Goal: Browse casually: Explore the website without a specific task or goal

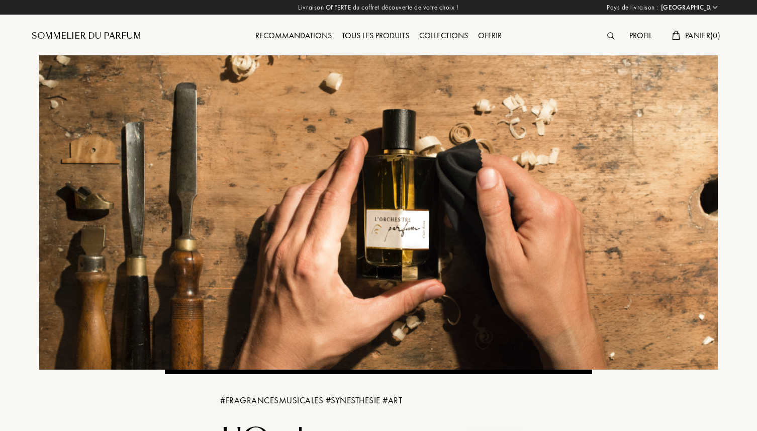
select select "FR"
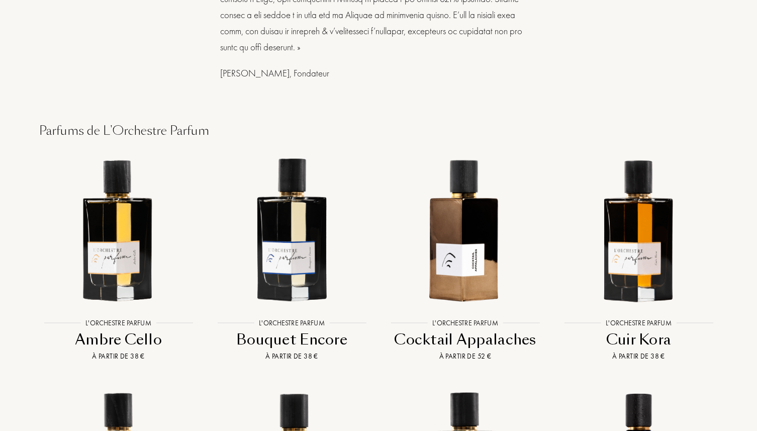
scroll to position [691, 0]
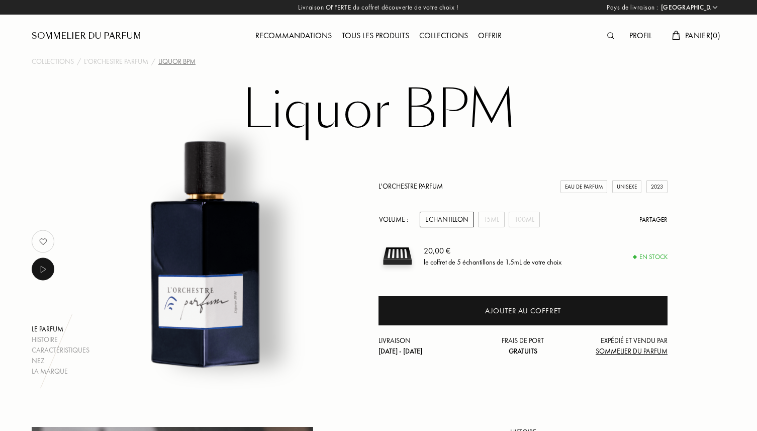
select select "FR"
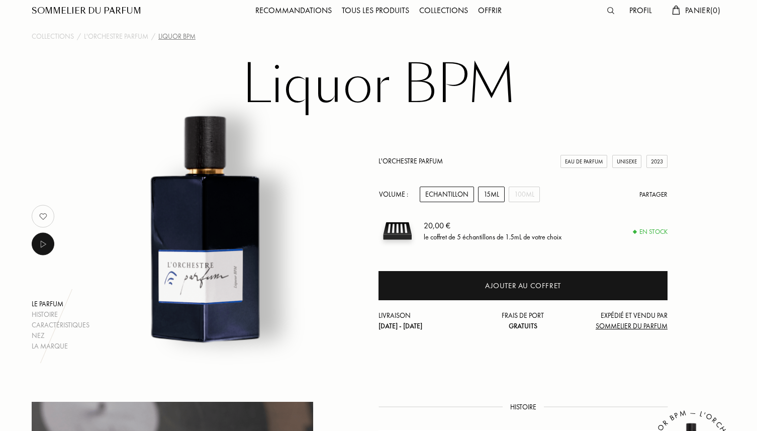
click at [486, 193] on div "15mL" at bounding box center [491, 195] width 27 height 16
click at [460, 195] on div "Echantillon" at bounding box center [447, 195] width 54 height 16
click at [491, 197] on div "15mL" at bounding box center [491, 195] width 27 height 16
click at [513, 195] on div "100mL" at bounding box center [524, 195] width 31 height 16
click at [493, 197] on div "15mL" at bounding box center [491, 195] width 27 height 16
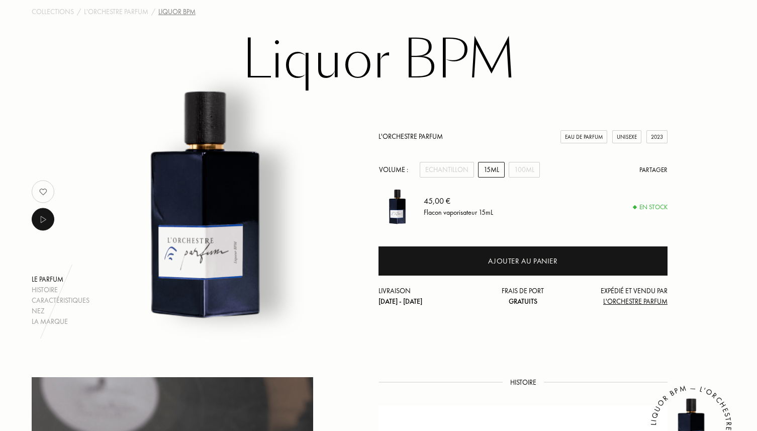
scroll to position [49, 0]
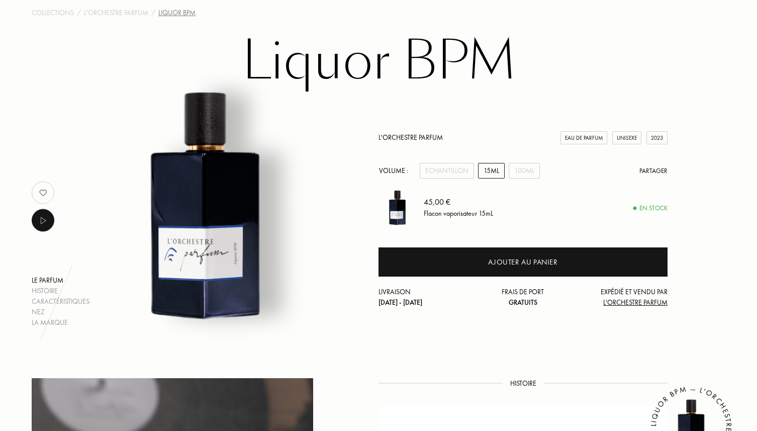
click at [461, 162] on div "L'Orchestre Parfum Eau de Parfum Unisexe 2023 Volume : Echantillon 15mL 100mL P…" at bounding box center [523, 220] width 289 height 176
click at [459, 165] on div "Echantillon" at bounding box center [447, 171] width 54 height 16
click at [490, 171] on div "15mL" at bounding box center [491, 171] width 27 height 16
click at [42, 194] on img at bounding box center [43, 193] width 20 height 20
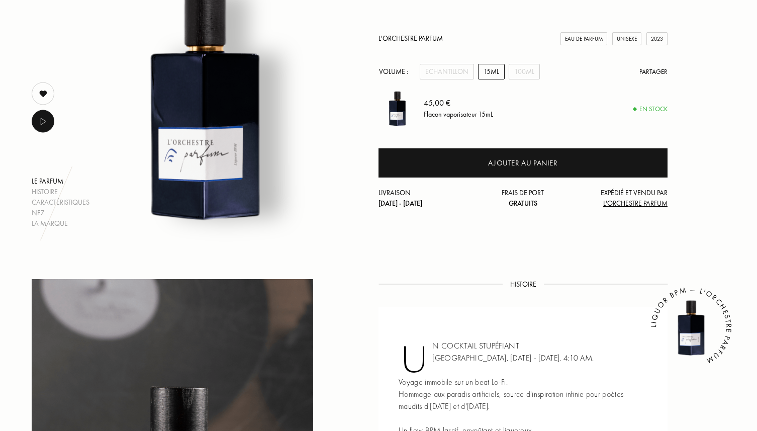
scroll to position [0, 0]
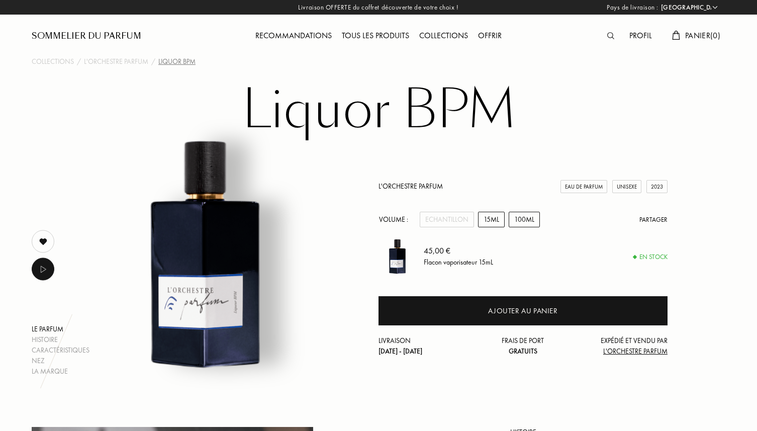
click at [520, 215] on div "100mL" at bounding box center [524, 220] width 31 height 16
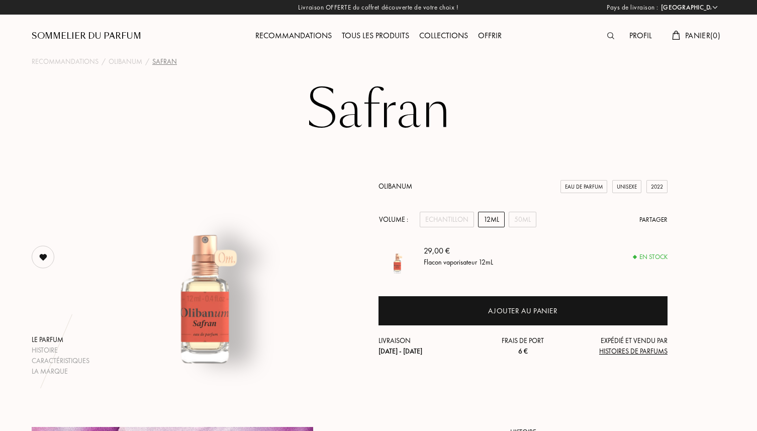
select select "FR"
click at [524, 219] on div "50mL" at bounding box center [523, 220] width 28 height 16
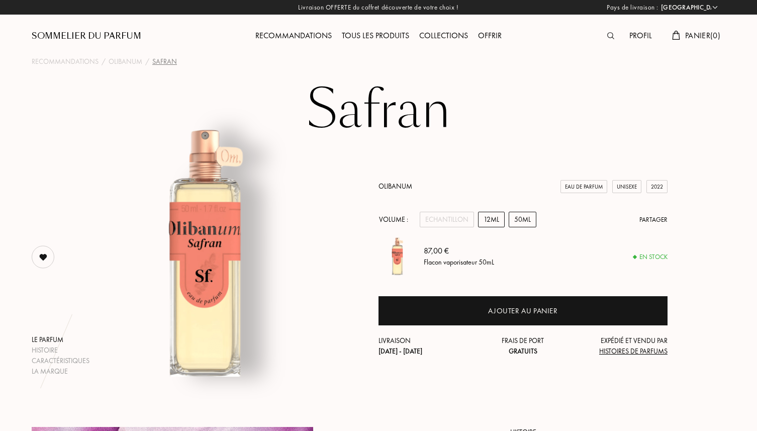
click at [496, 221] on div "12mL" at bounding box center [491, 220] width 27 height 16
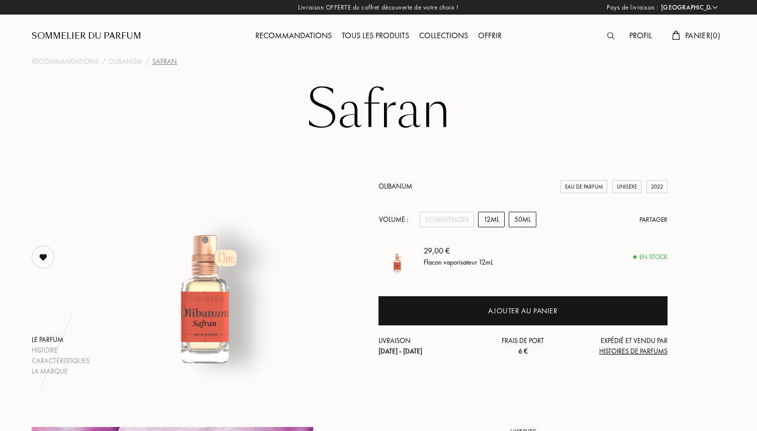
click at [516, 222] on div "50mL" at bounding box center [523, 220] width 28 height 16
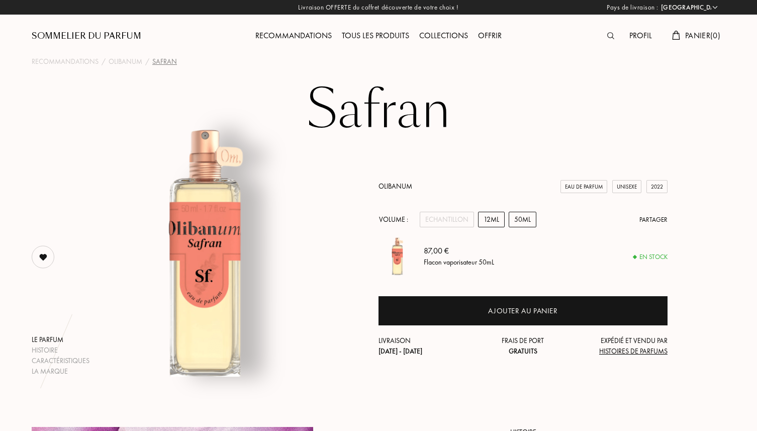
click at [497, 225] on div "12mL" at bounding box center [491, 220] width 27 height 16
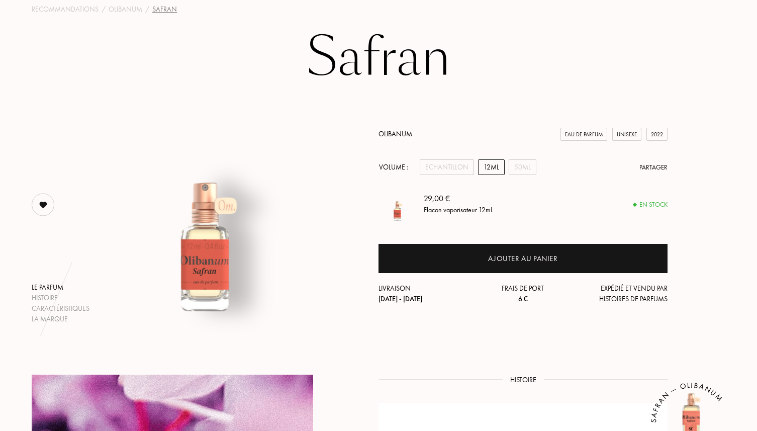
scroll to position [59, 0]
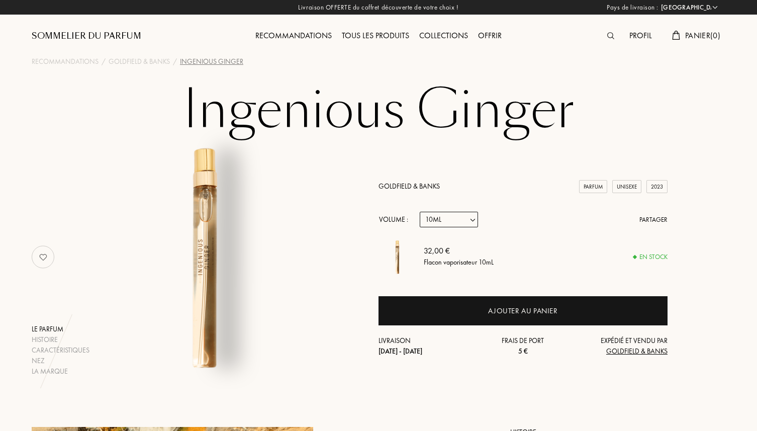
select select "FR"
select select "1"
click at [427, 221] on select "Echantillon 10mL 50mL 100mL" at bounding box center [449, 220] width 58 height 16
select select "2"
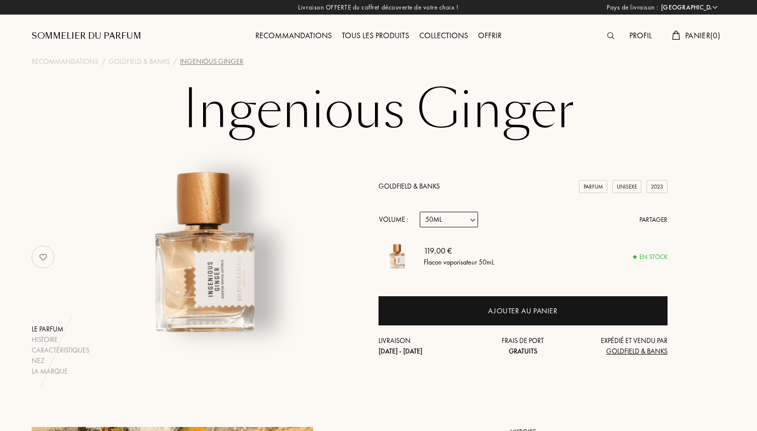
click at [438, 225] on select "Echantillon 10mL 50mL 100mL" at bounding box center [449, 220] width 58 height 16
select select "1"
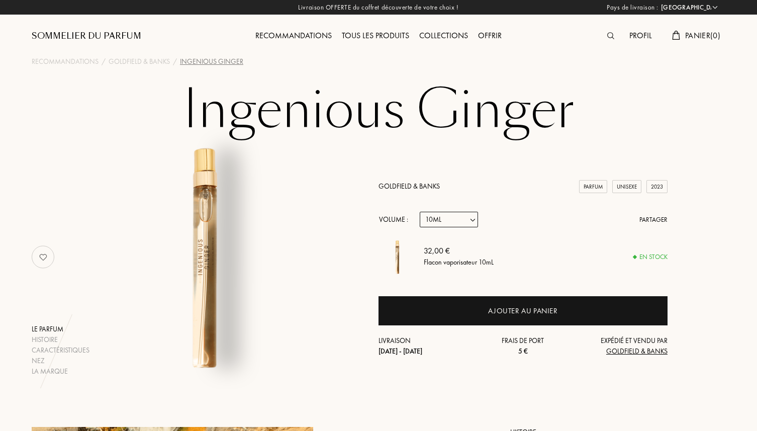
click at [441, 222] on select "Echantillon 10mL 50mL 100mL" at bounding box center [449, 220] width 58 height 16
select select "2"
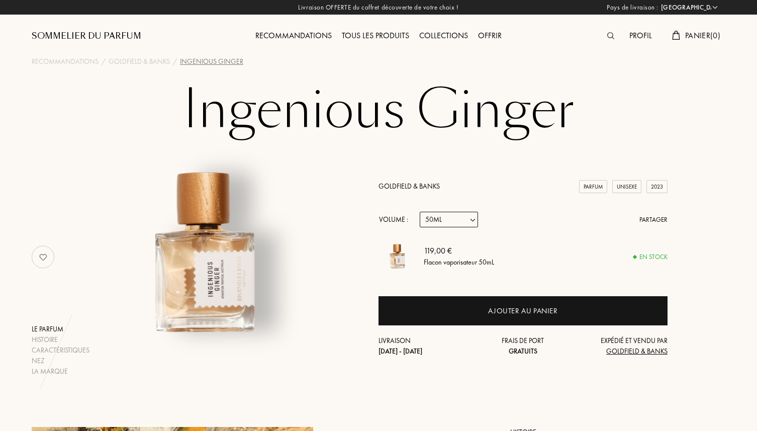
click at [448, 225] on select "Echantillon 10mL 50mL 100mL" at bounding box center [449, 220] width 58 height 16
select select "3"
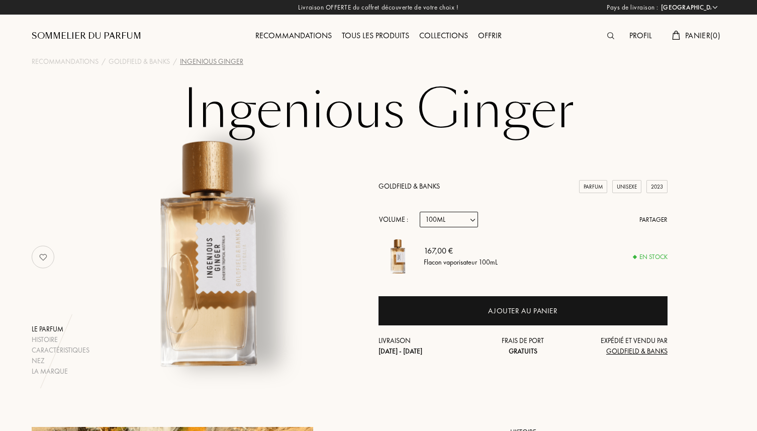
click at [451, 220] on select "Echantillon 10mL 50mL 100mL" at bounding box center [449, 220] width 58 height 16
select select "1"
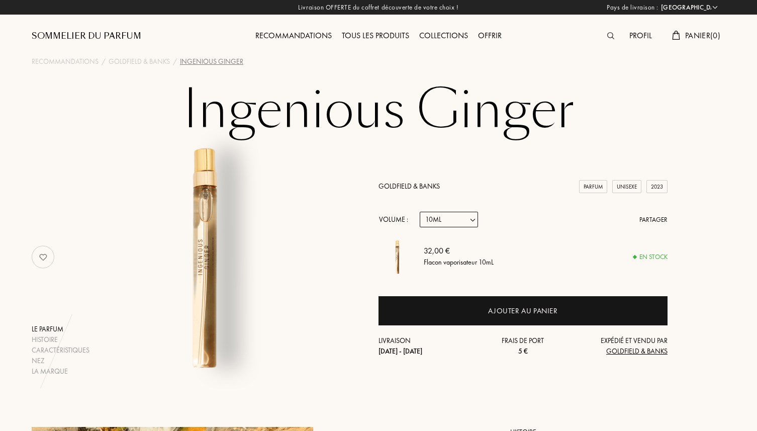
click at [370, 34] on div "Tous les produits" at bounding box center [375, 36] width 77 height 13
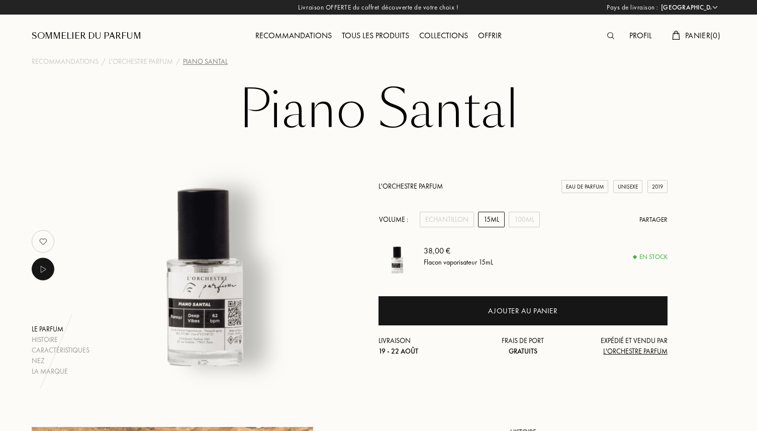
select select "FR"
click at [522, 208] on div "L'Orchestre Parfum Eau de Parfum Unisexe 2019 Volume : Echantillon 15mL 100mL P…" at bounding box center [523, 269] width 289 height 176
click at [523, 216] on div "100mL" at bounding box center [524, 220] width 31 height 16
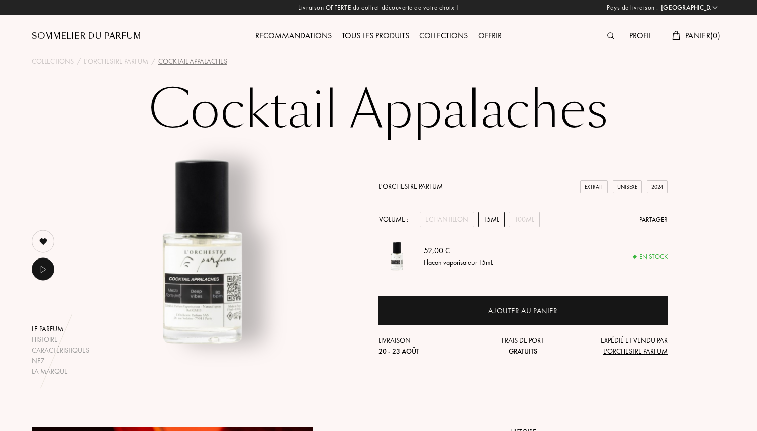
select select "FR"
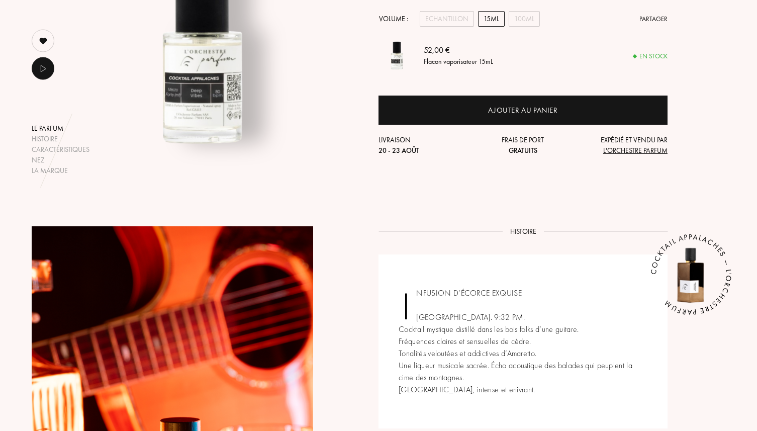
scroll to position [59, 0]
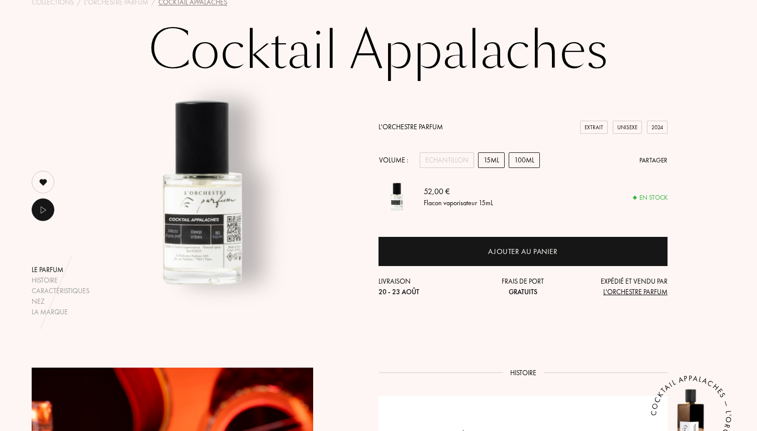
click at [535, 157] on div "100mL" at bounding box center [524, 160] width 31 height 16
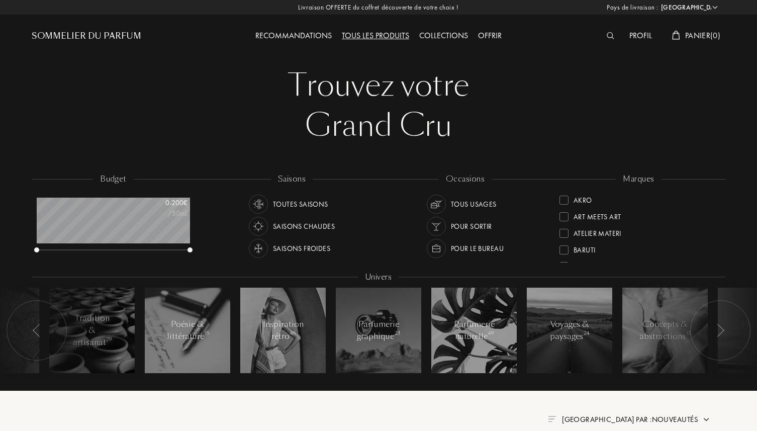
select select "FR"
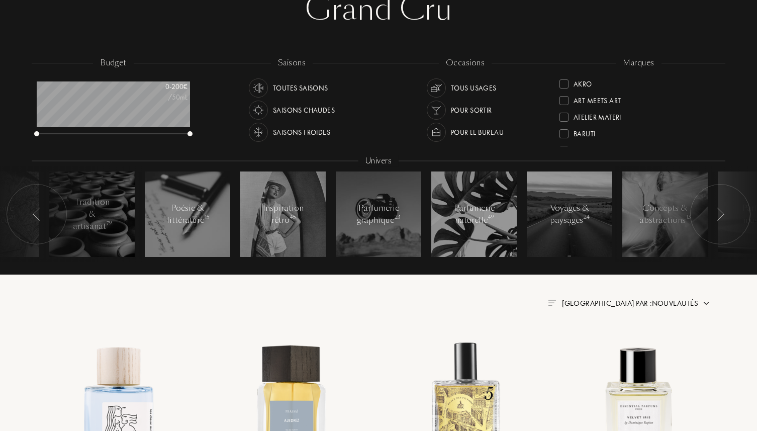
click at [610, 116] on div "Atelier Materi" at bounding box center [598, 116] width 48 height 14
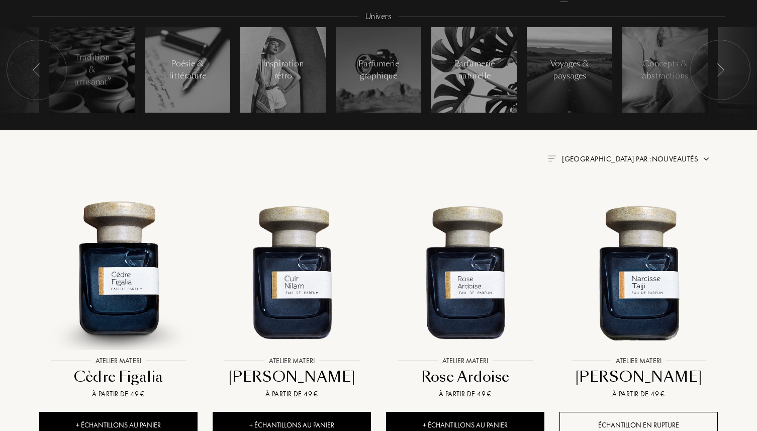
scroll to position [302, 0]
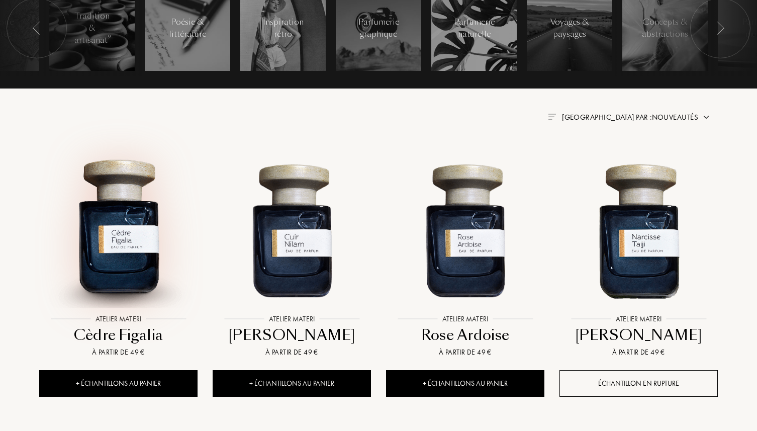
click at [115, 261] on img at bounding box center [118, 230] width 156 height 156
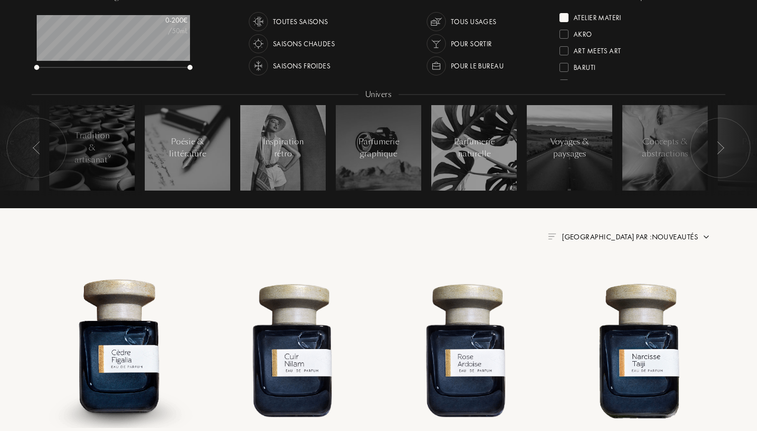
scroll to position [0, 0]
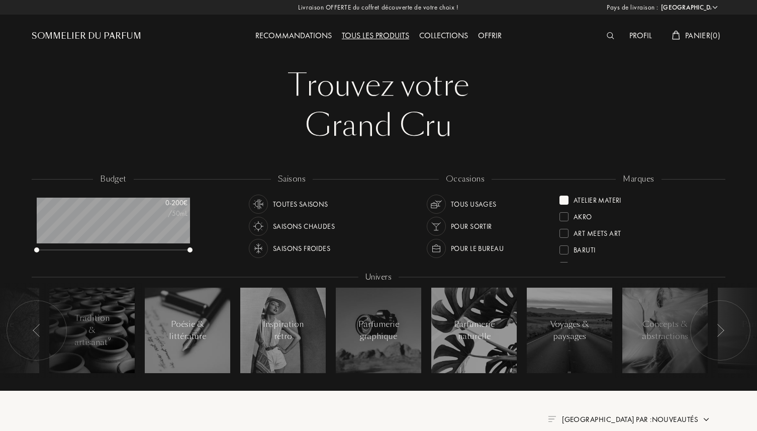
click at [562, 203] on div at bounding box center [564, 200] width 9 height 9
click at [566, 208] on div at bounding box center [564, 210] width 9 height 9
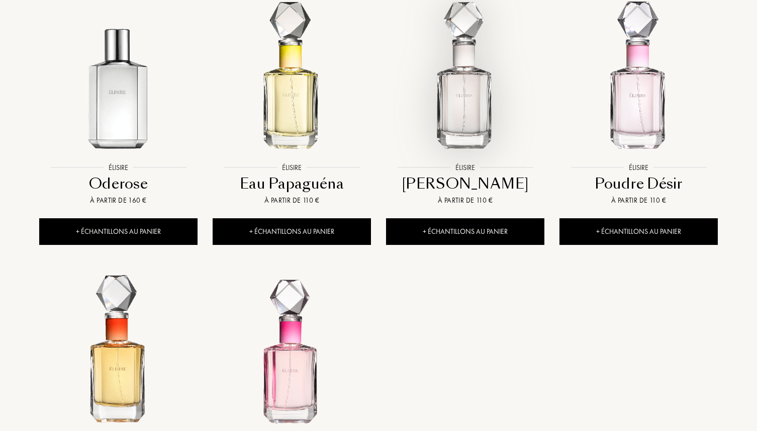
scroll to position [737, 0]
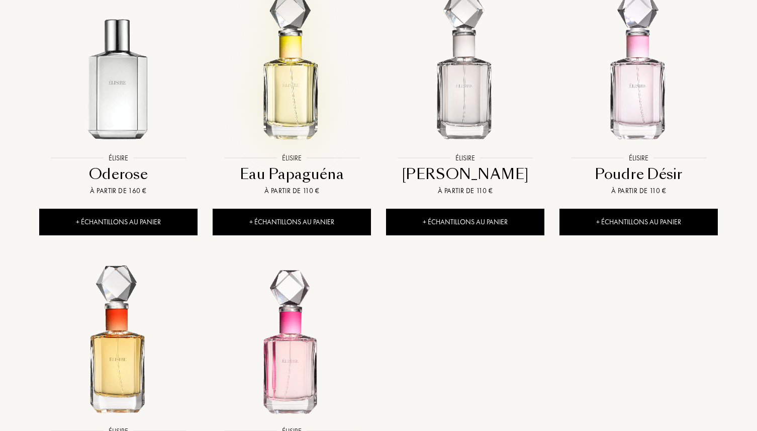
click at [278, 129] on img at bounding box center [292, 69] width 156 height 156
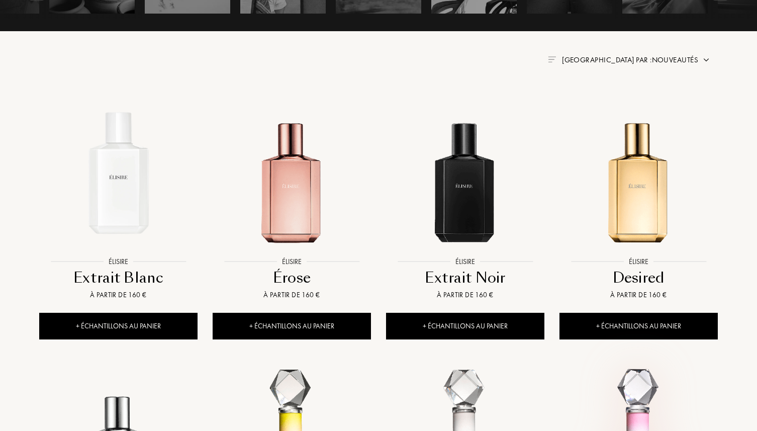
scroll to position [0, 0]
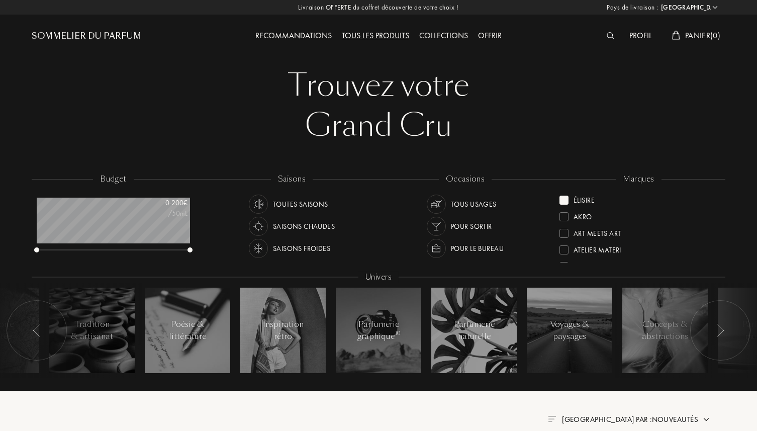
click at [562, 201] on div at bounding box center [564, 200] width 9 height 9
click at [565, 212] on div at bounding box center [564, 208] width 9 height 9
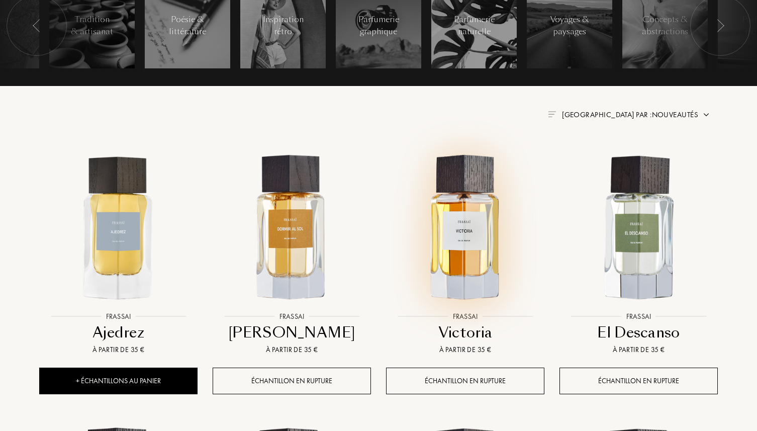
scroll to position [325, 0]
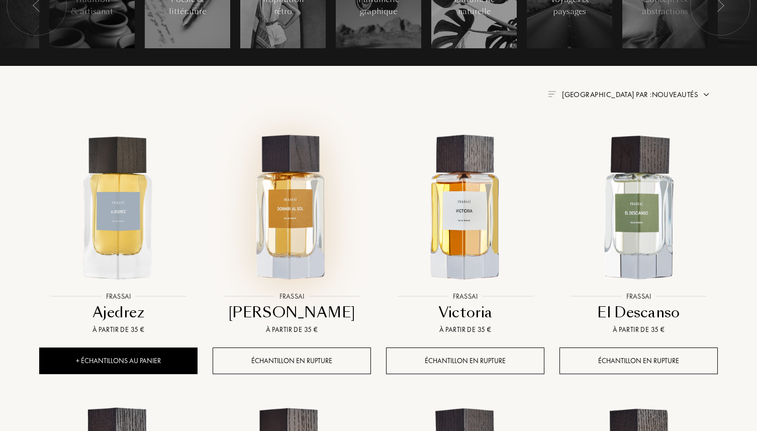
click at [287, 212] on img at bounding box center [292, 207] width 156 height 156
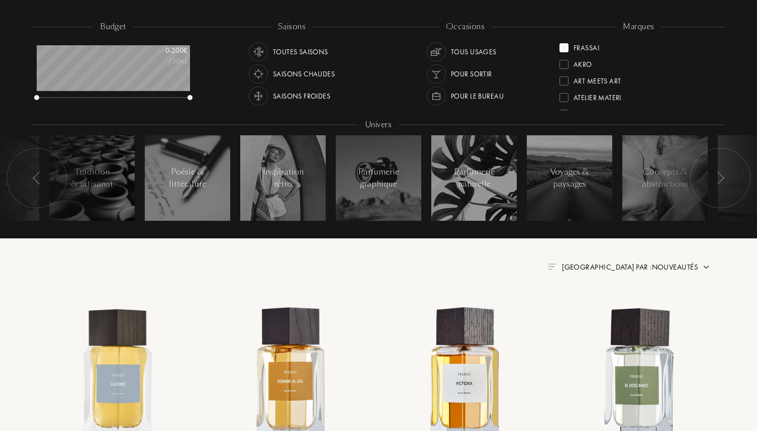
scroll to position [0, 0]
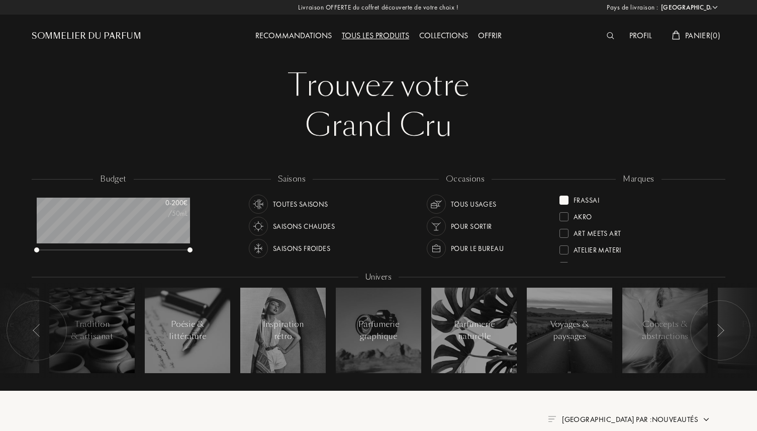
click at [566, 200] on div at bounding box center [564, 200] width 9 height 9
click at [564, 223] on div "Olfactive Studio" at bounding box center [596, 227] width 73 height 14
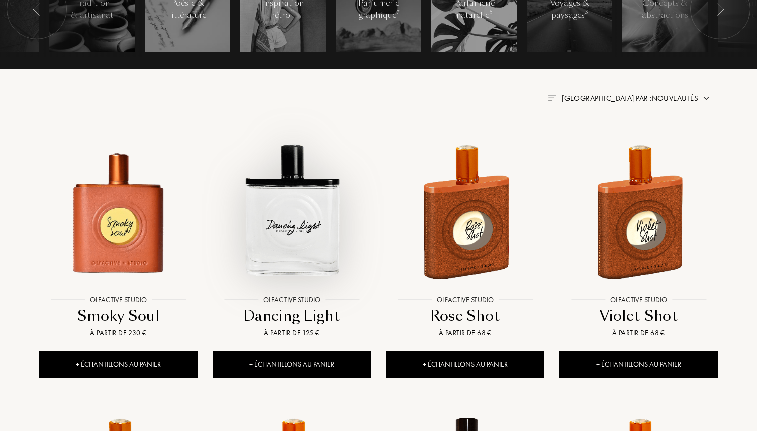
scroll to position [324, 0]
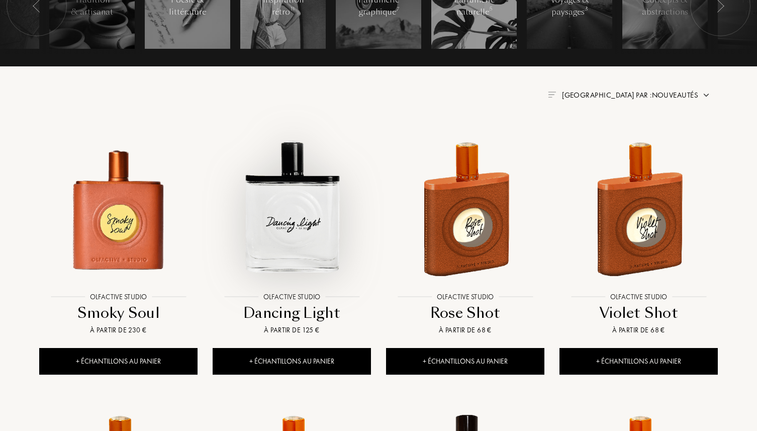
click at [318, 222] on img at bounding box center [292, 208] width 156 height 156
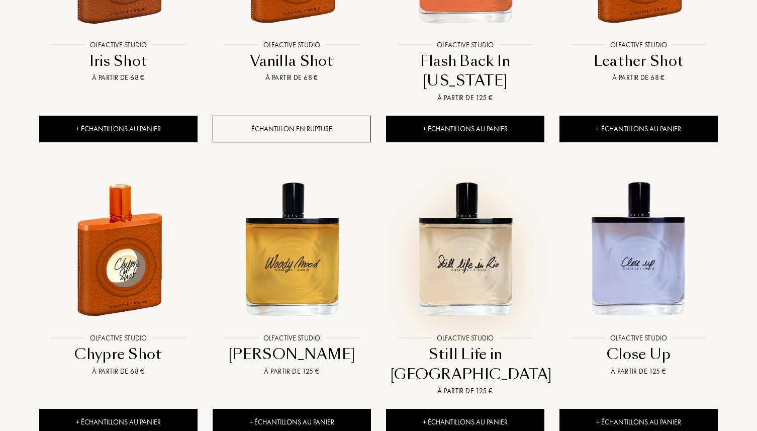
scroll to position [918, 0]
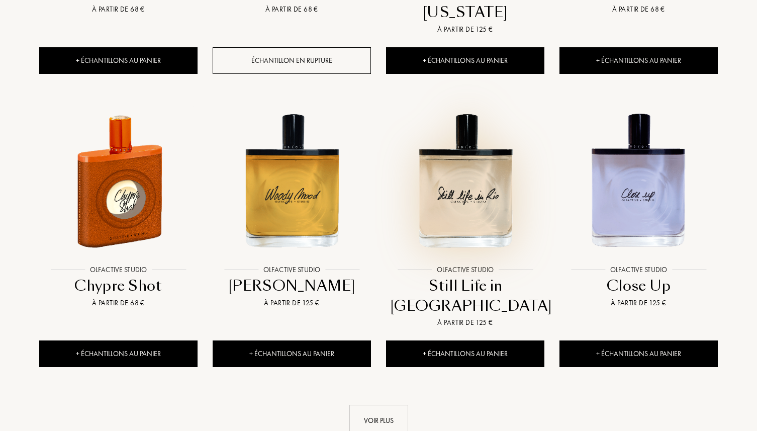
click at [467, 195] on img at bounding box center [465, 181] width 156 height 156
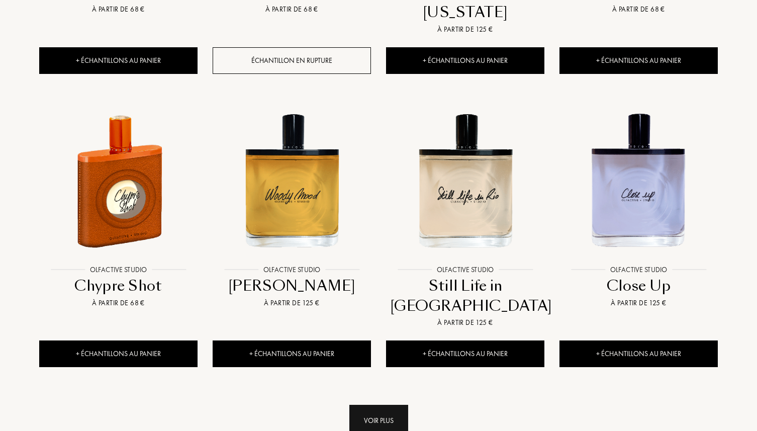
click at [385, 405] on div "Voir plus" at bounding box center [379, 421] width 59 height 32
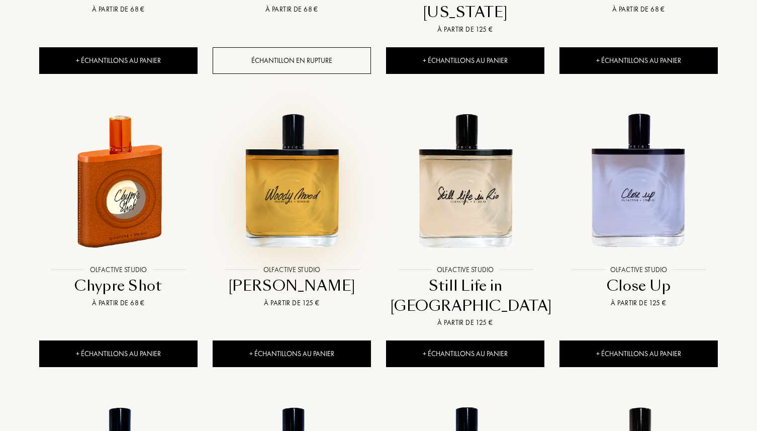
click at [301, 222] on img at bounding box center [292, 181] width 156 height 156
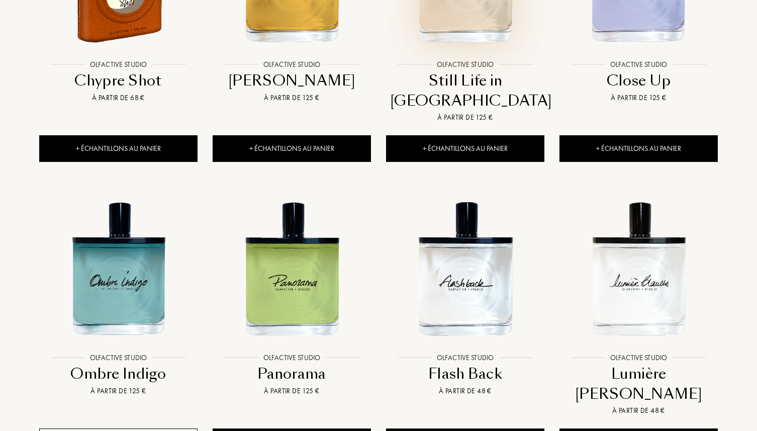
scroll to position [1126, 0]
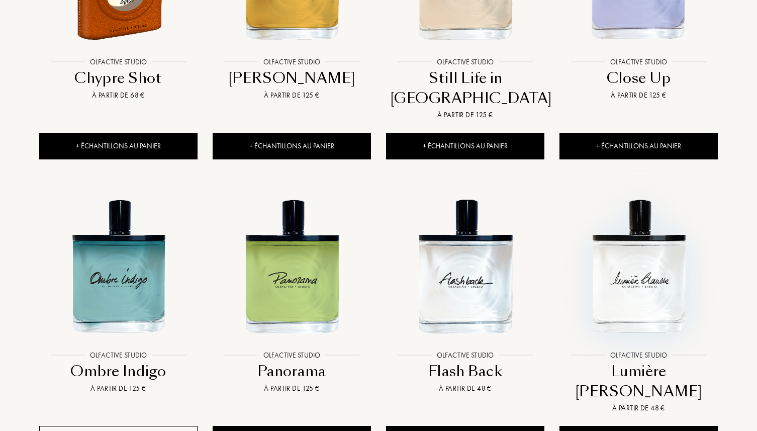
click at [625, 275] on img at bounding box center [639, 266] width 156 height 156
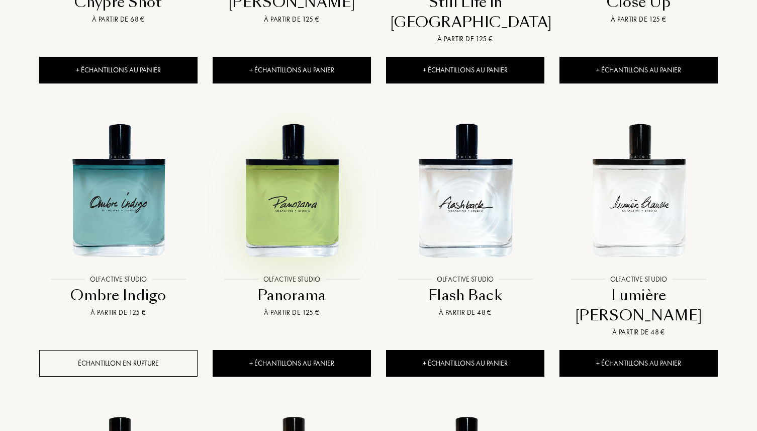
scroll to position [1217, 0]
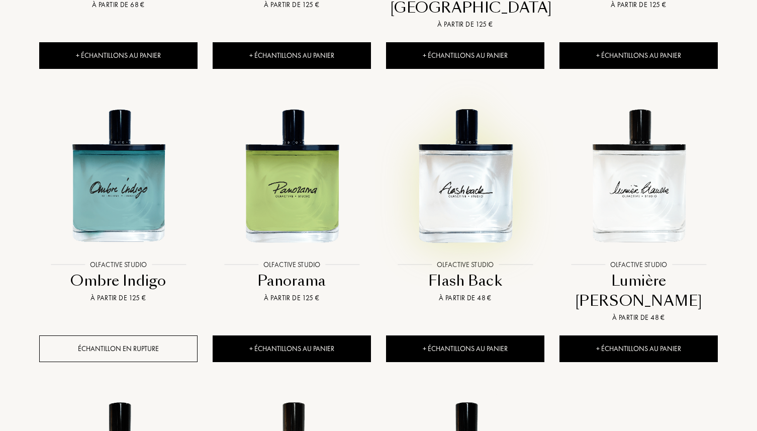
click at [443, 183] on img at bounding box center [465, 176] width 156 height 156
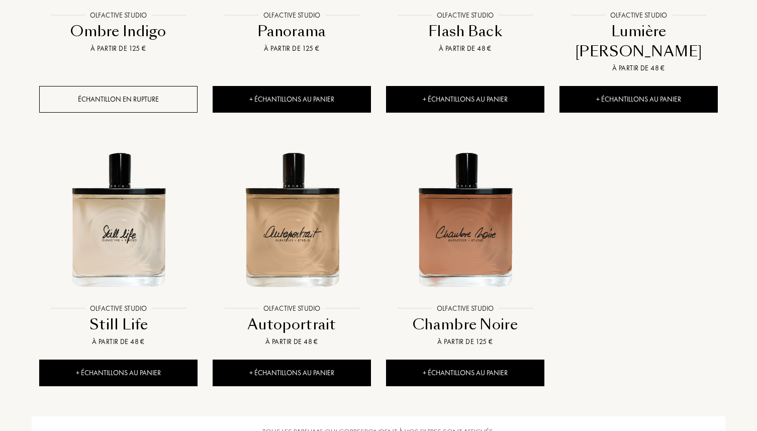
scroll to position [1466, 0]
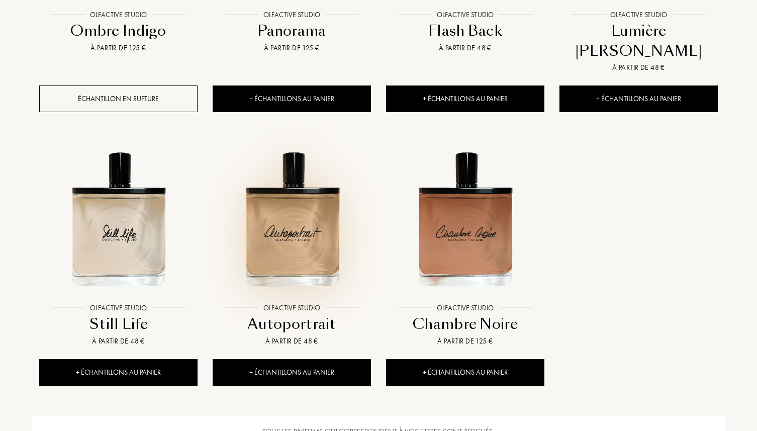
click at [276, 207] on img at bounding box center [292, 219] width 156 height 156
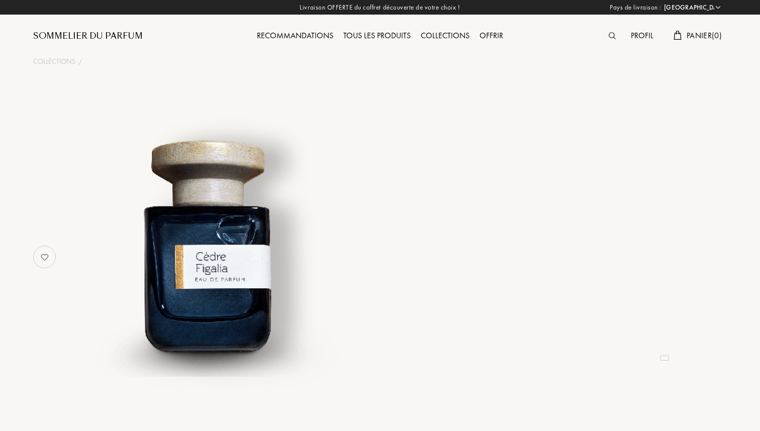
select select "FR"
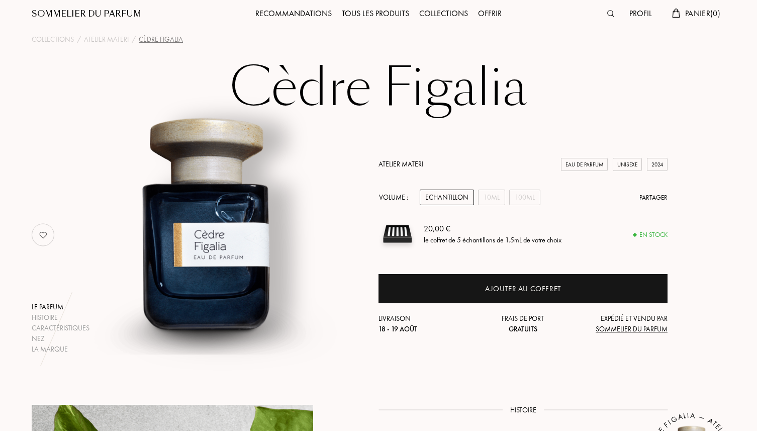
scroll to position [25, 0]
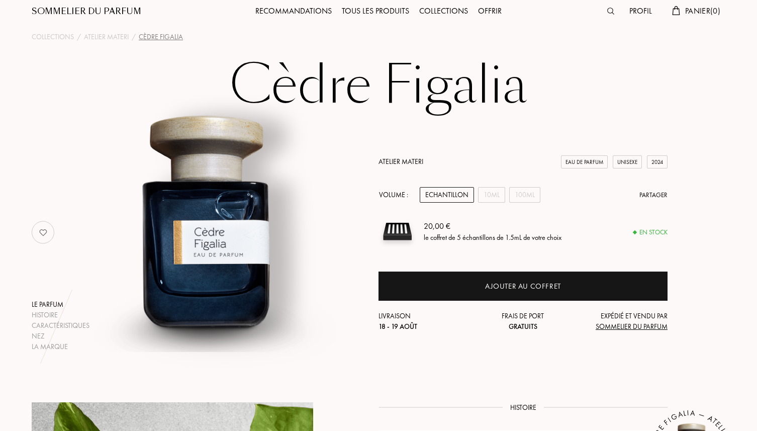
click at [493, 197] on div "10mL" at bounding box center [491, 195] width 27 height 16
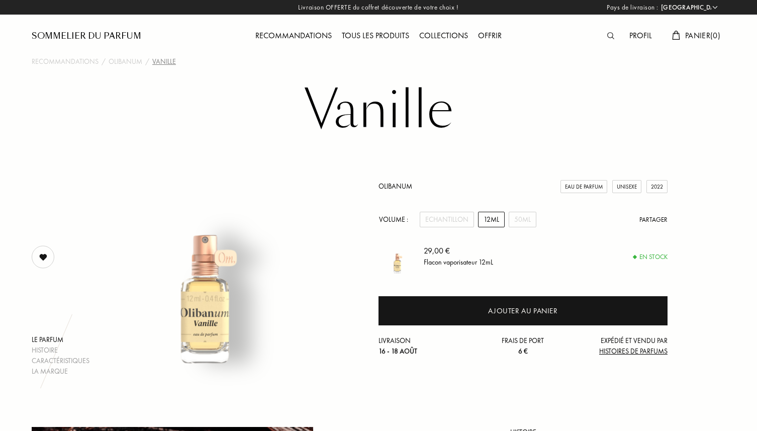
select select "FR"
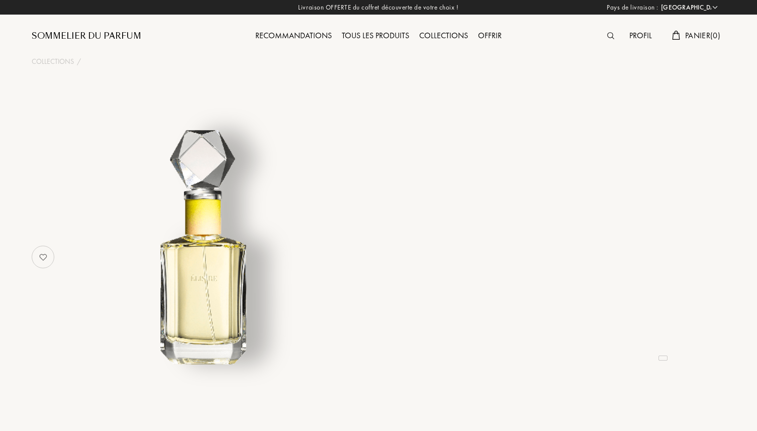
select select "FR"
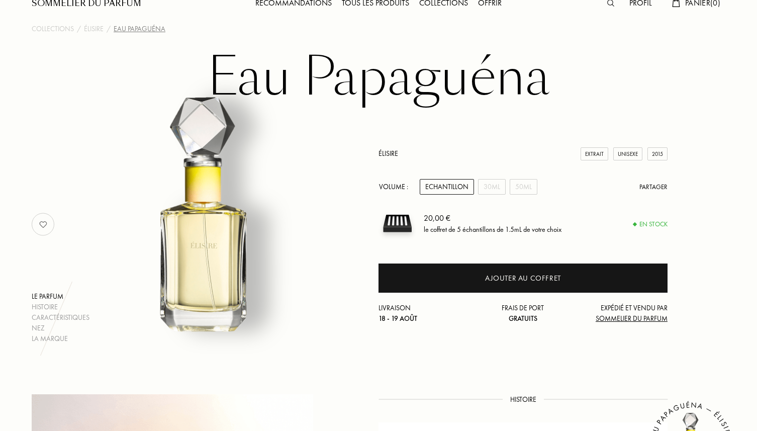
scroll to position [42, 0]
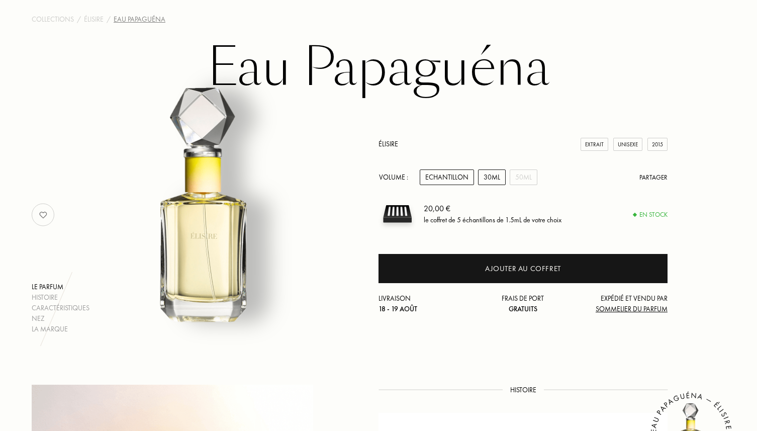
click at [486, 170] on div "30mL" at bounding box center [492, 177] width 28 height 16
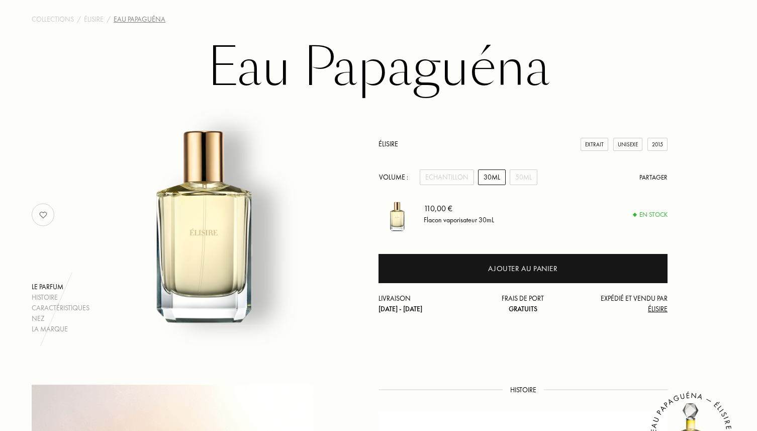
scroll to position [0, 0]
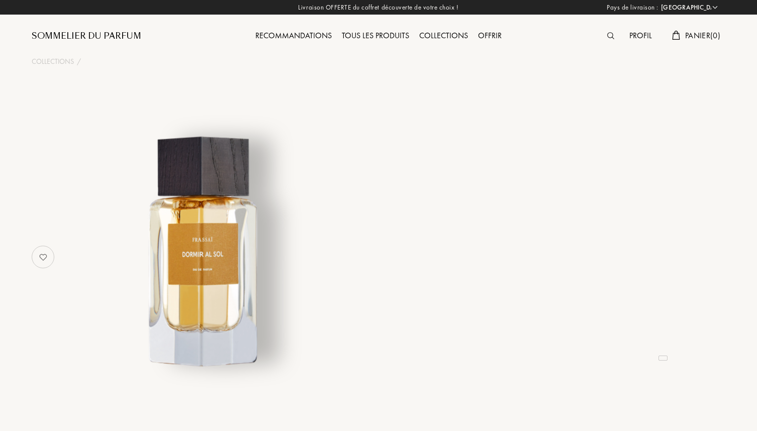
select select "FR"
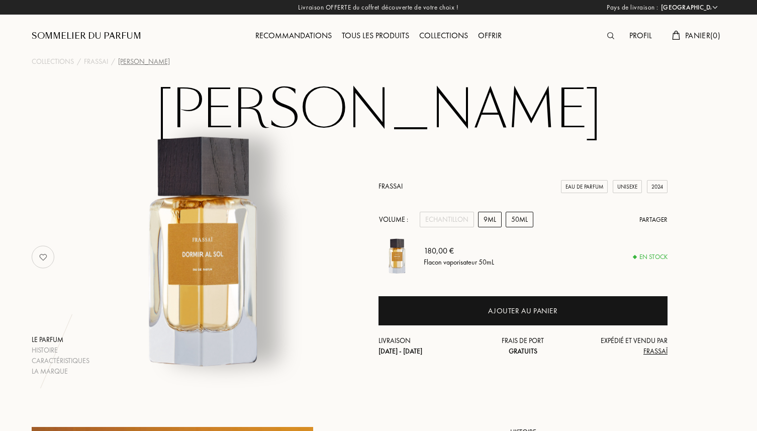
click at [489, 216] on div "9mL" at bounding box center [490, 220] width 24 height 16
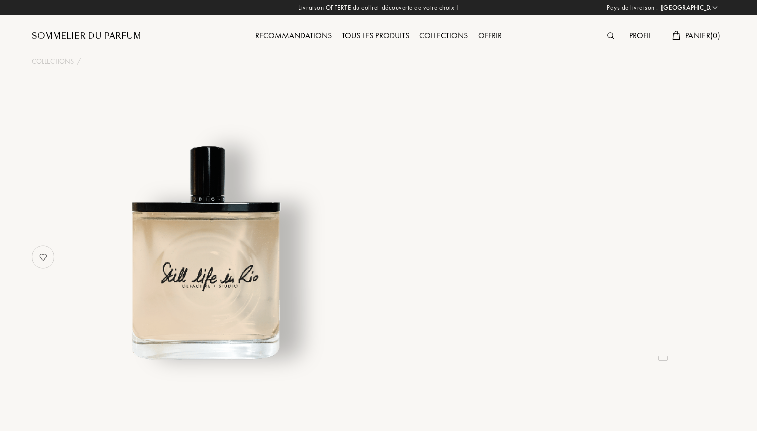
select select "FR"
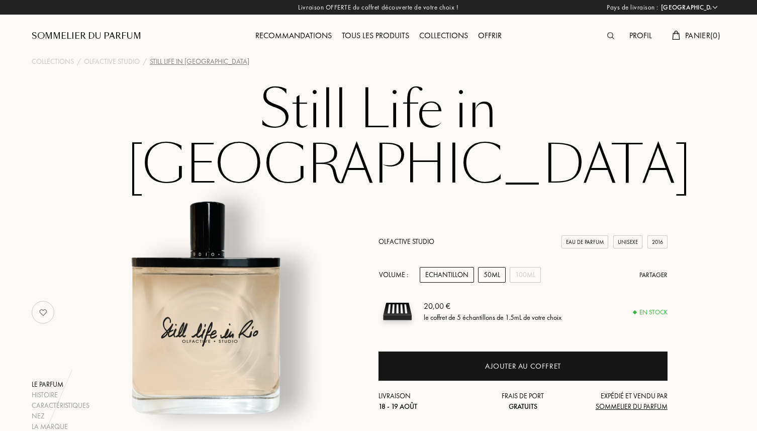
click at [479, 267] on div "50mL" at bounding box center [492, 275] width 28 height 16
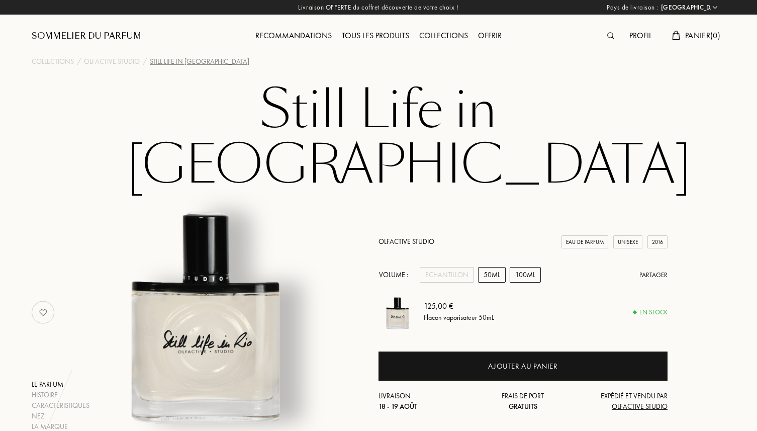
click at [531, 267] on div "100mL" at bounding box center [525, 275] width 31 height 16
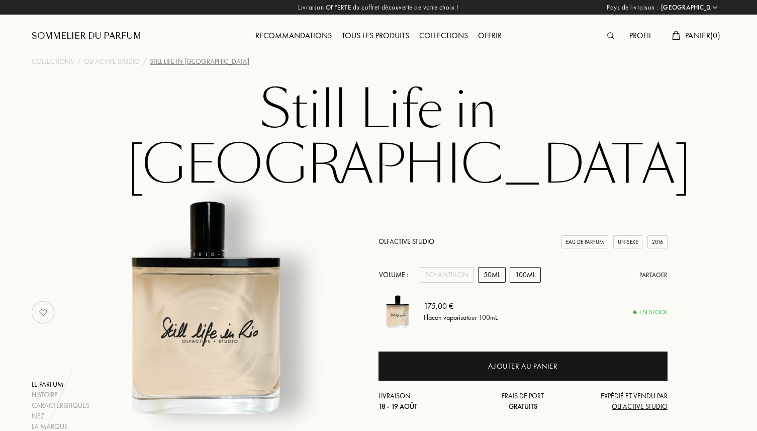
click at [496, 267] on div "50mL" at bounding box center [492, 275] width 28 height 16
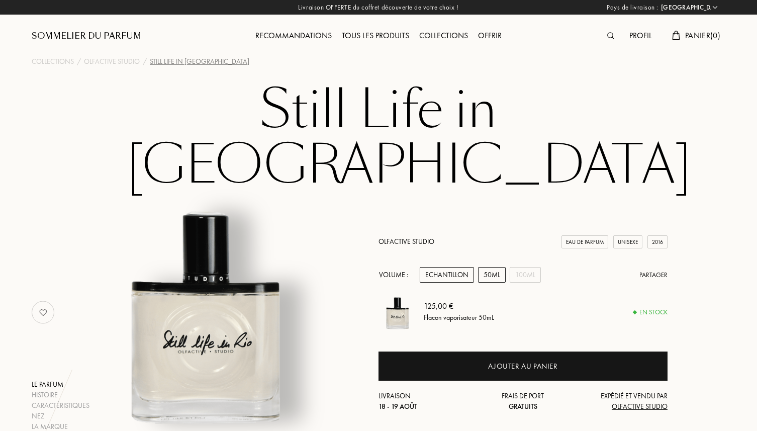
click at [456, 267] on div "Echantillon" at bounding box center [447, 275] width 54 height 16
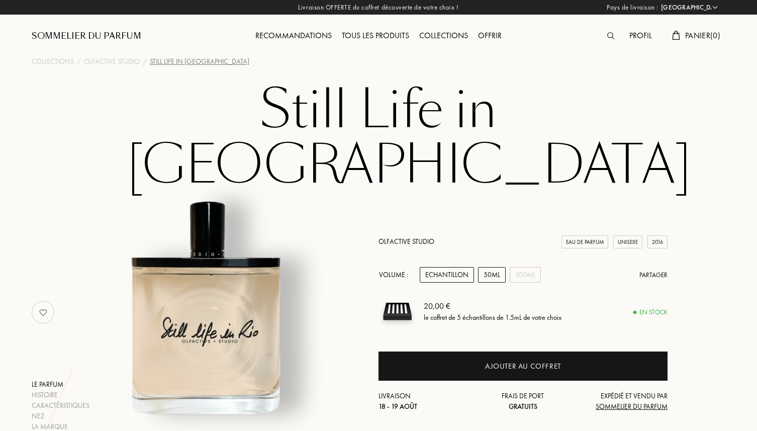
click at [498, 267] on div "50mL" at bounding box center [492, 275] width 28 height 16
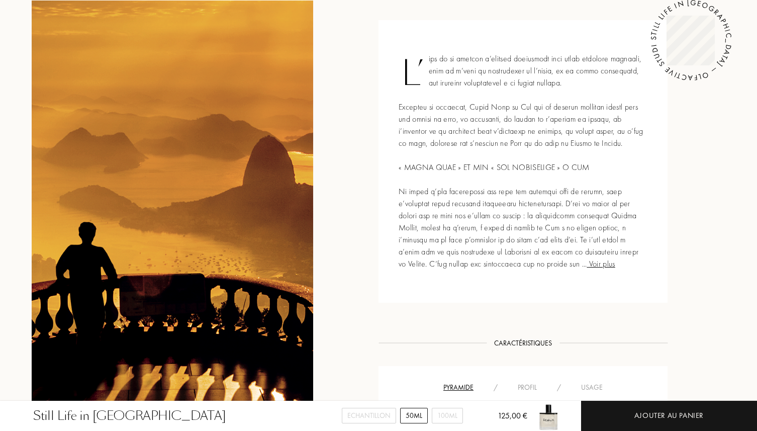
scroll to position [491, 0]
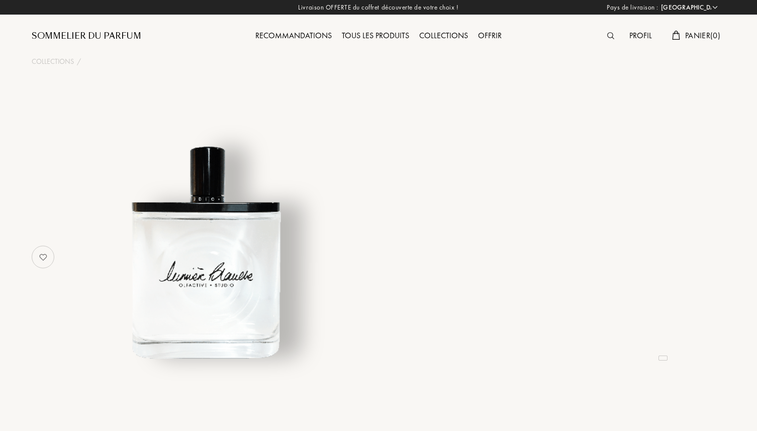
select select "FR"
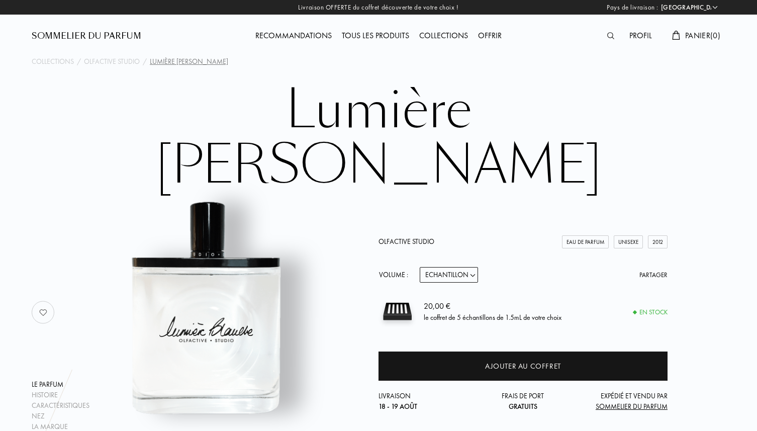
click at [463, 267] on select "Echantillon 15mL 50mL 100mL" at bounding box center [449, 275] width 58 height 16
select select "1"
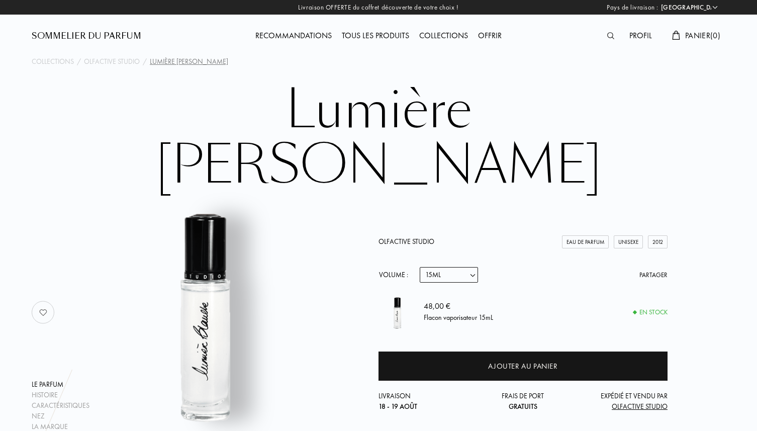
select select "1"
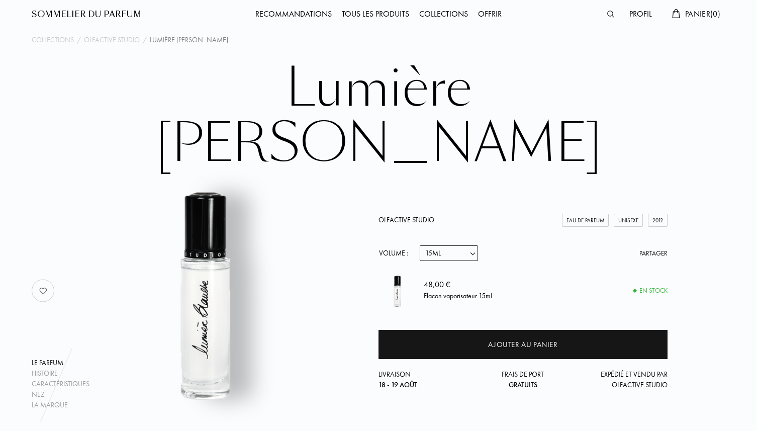
scroll to position [34, 0]
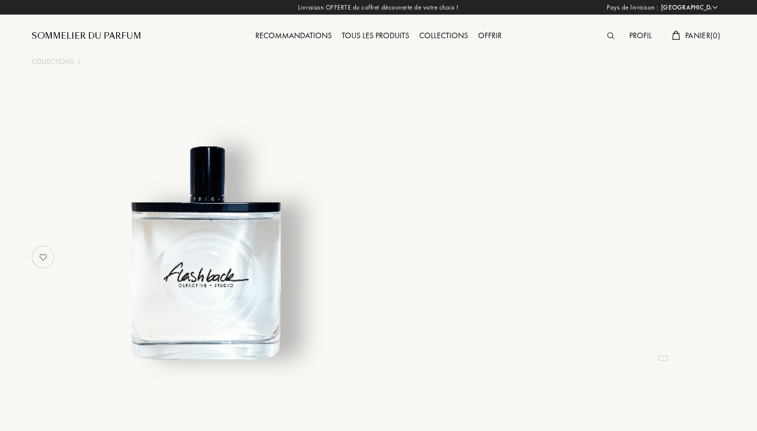
select select "FR"
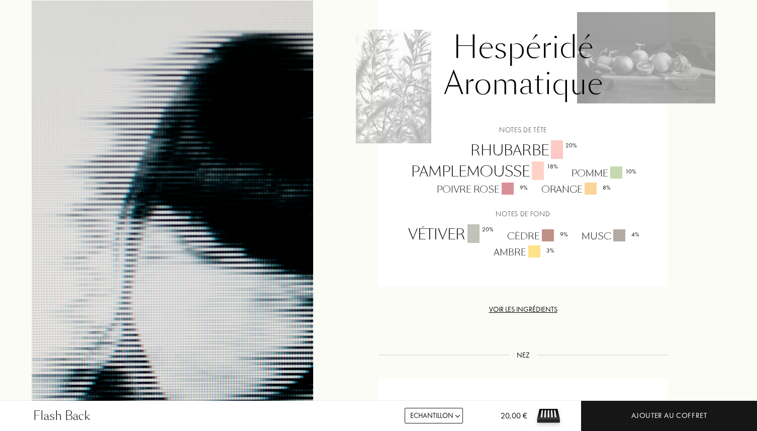
scroll to position [809, 0]
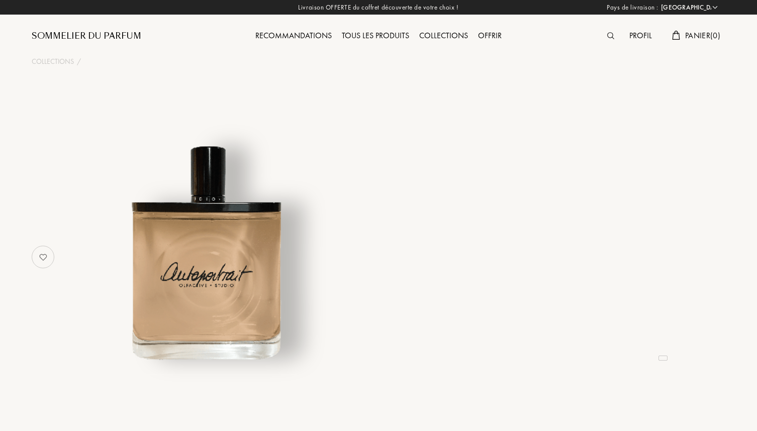
select select "FR"
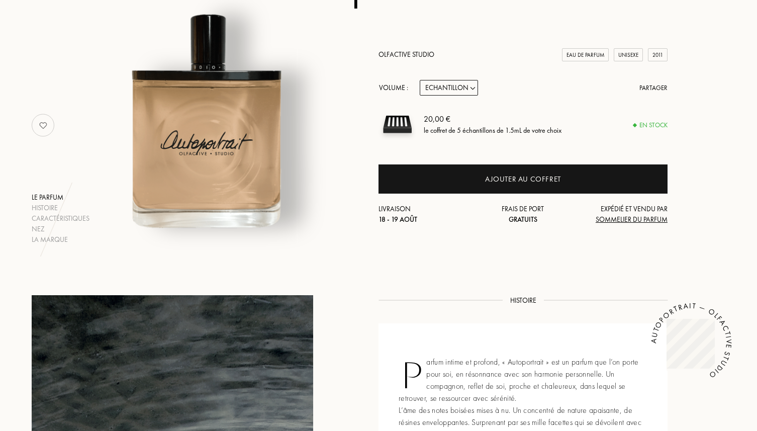
scroll to position [133, 0]
